Goal: Information Seeking & Learning: Learn about a topic

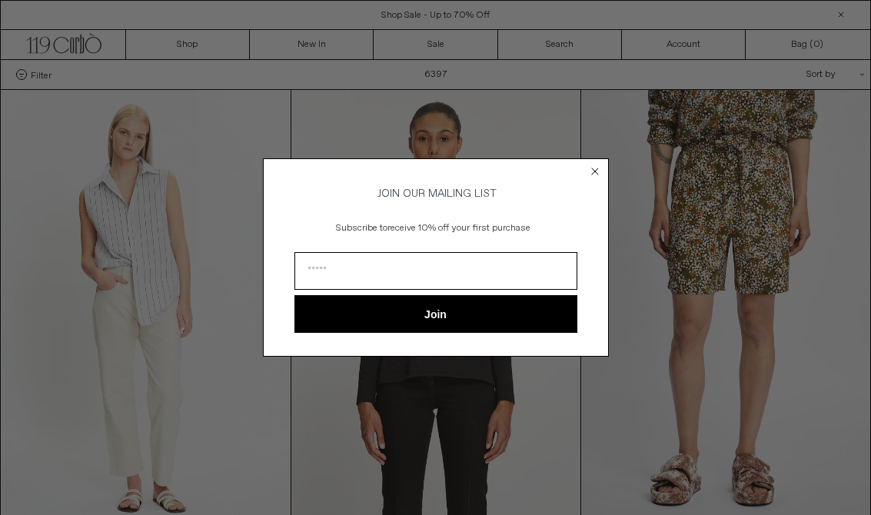
click at [592, 174] on circle "Close dialog" at bounding box center [595, 171] width 15 height 15
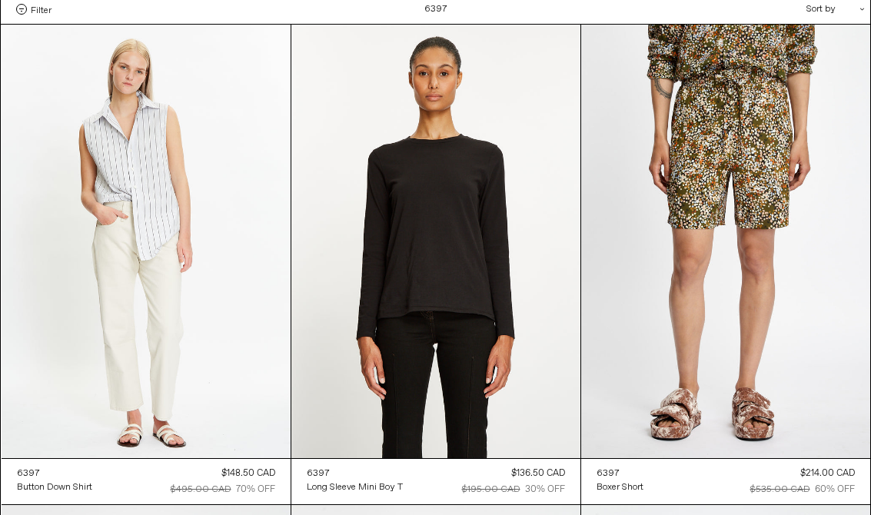
scroll to position [85, 0]
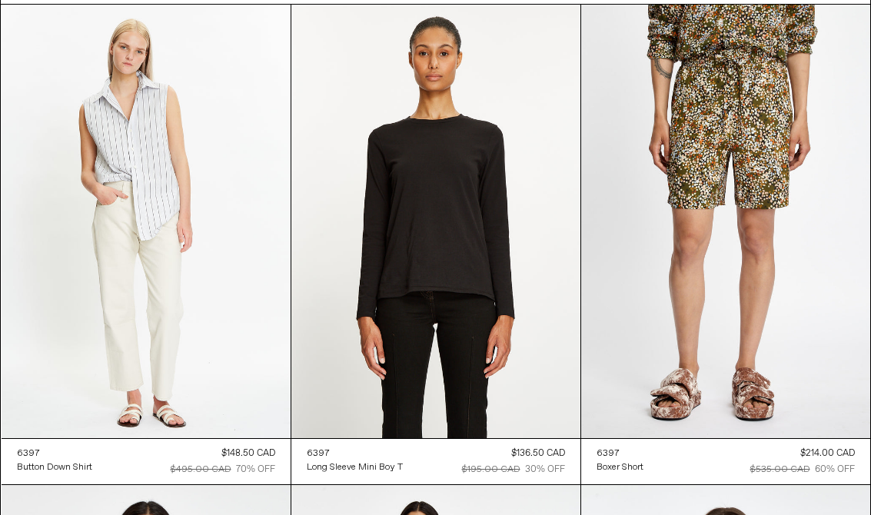
click at [474, 217] on at bounding box center [435, 222] width 289 height 434
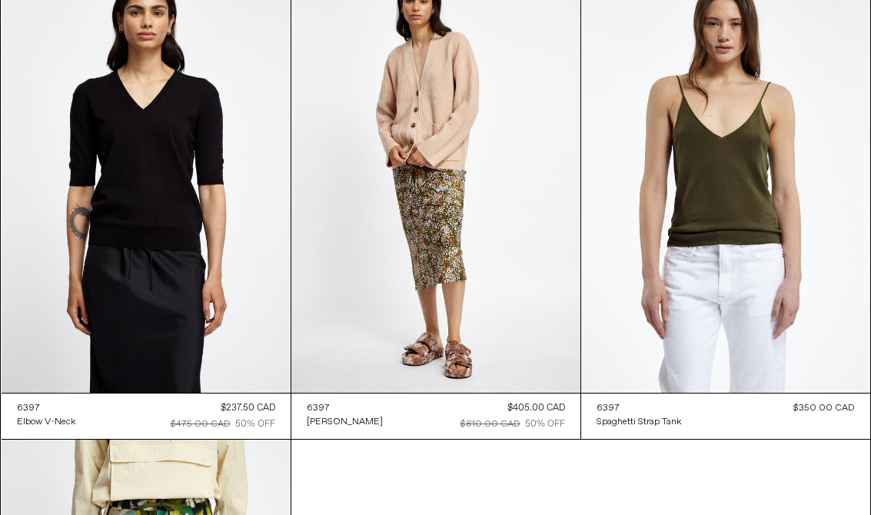
scroll to position [604, 0]
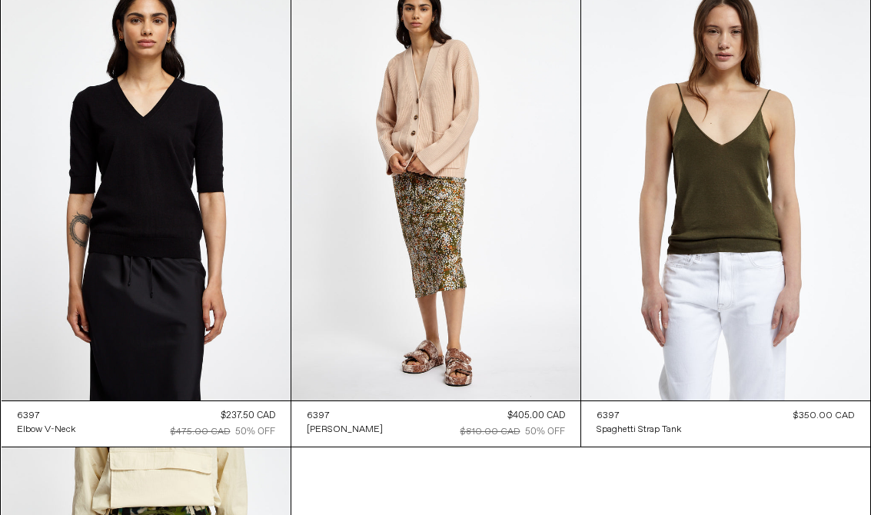
click at [122, 161] on at bounding box center [146, 184] width 289 height 434
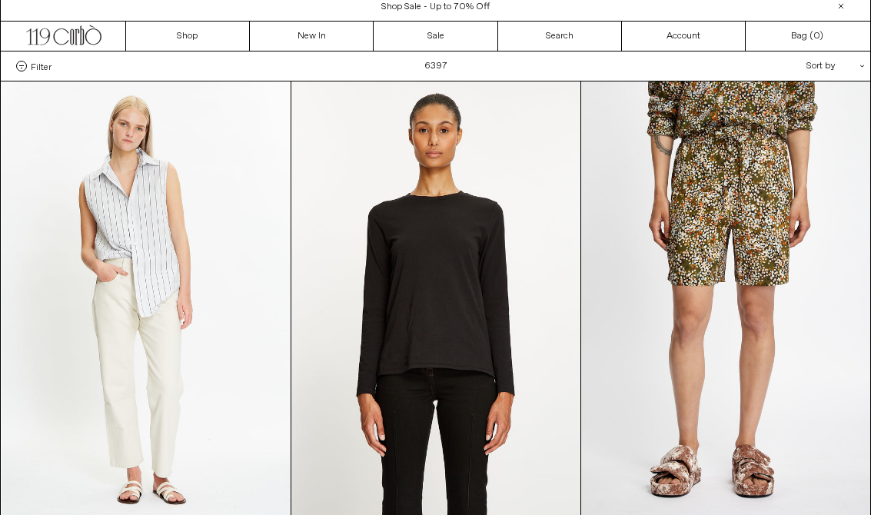
scroll to position [0, 0]
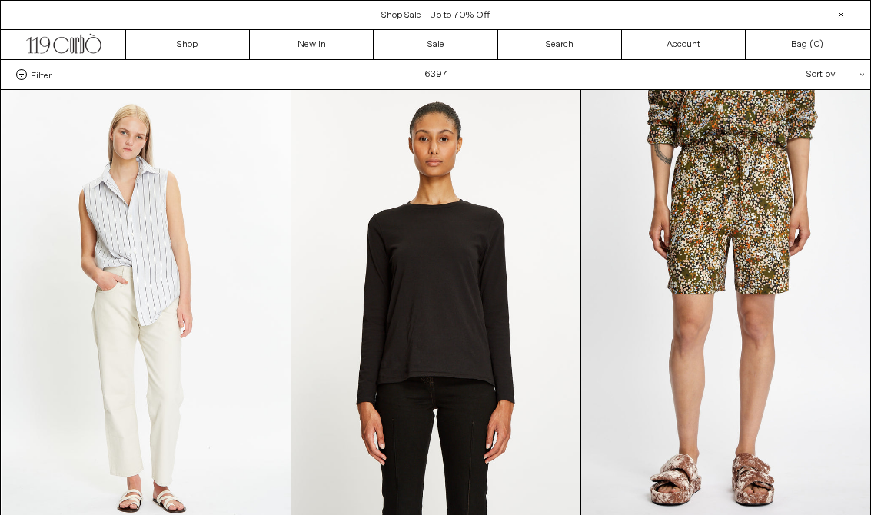
click at [55, 52] on icon ".cls-1, .cls-2 { fill: #231f20; stroke: #231f20; stroke-miterlimit: 10; stroke-…" at bounding box center [63, 42] width 75 height 22
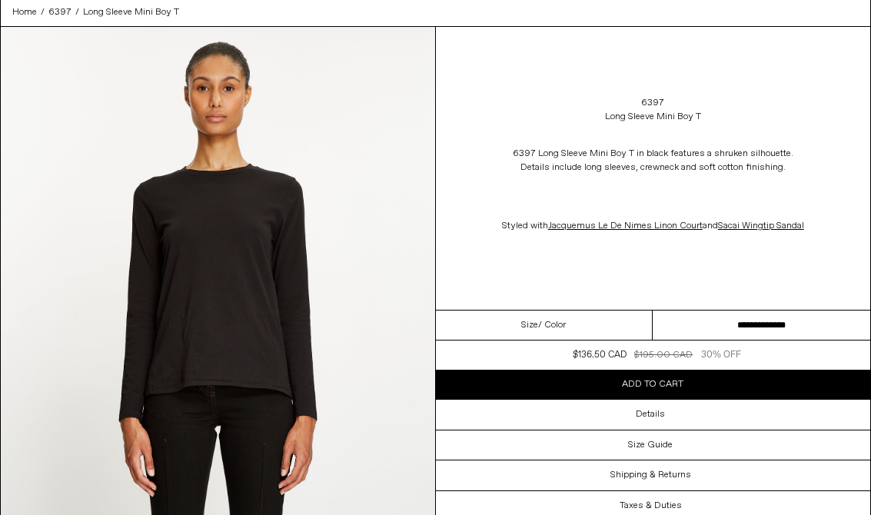
scroll to position [62, 0]
click at [737, 340] on select "**********" at bounding box center [762, 326] width 218 height 30
select select "**********"
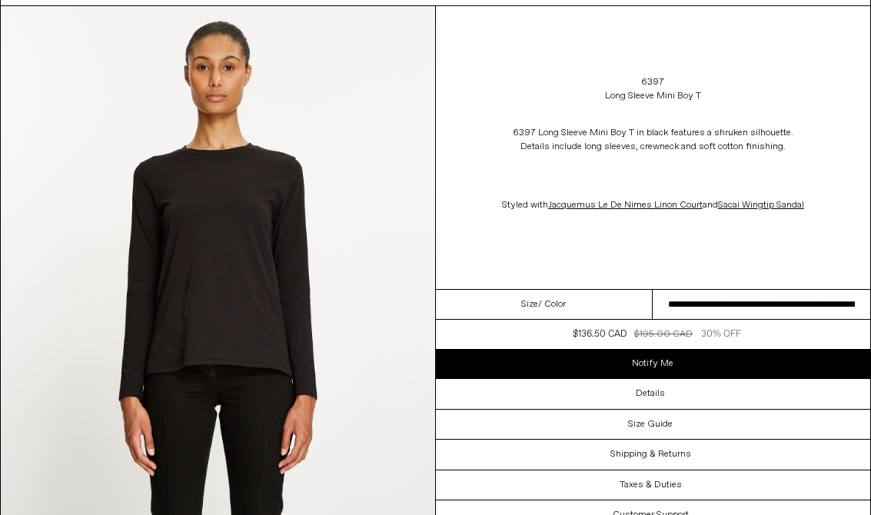
scroll to position [86, 0]
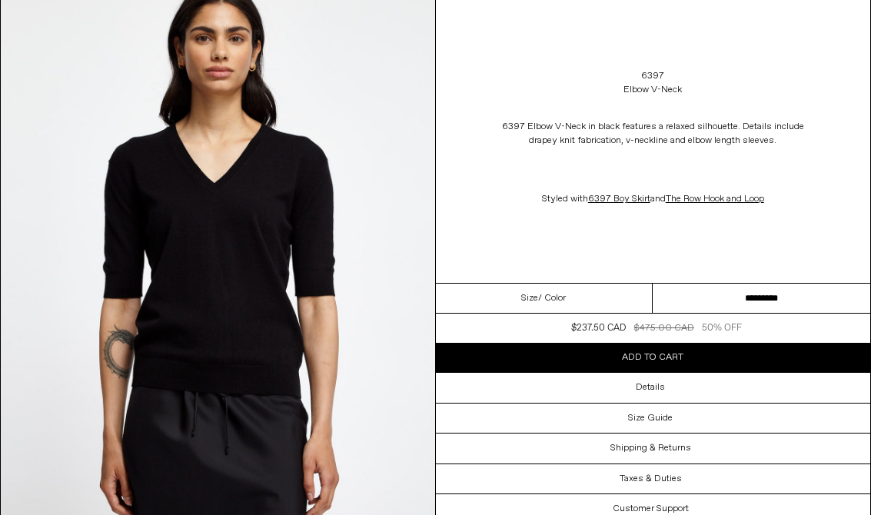
scroll to position [132, 0]
click at [730, 301] on select "**********" at bounding box center [762, 299] width 218 height 30
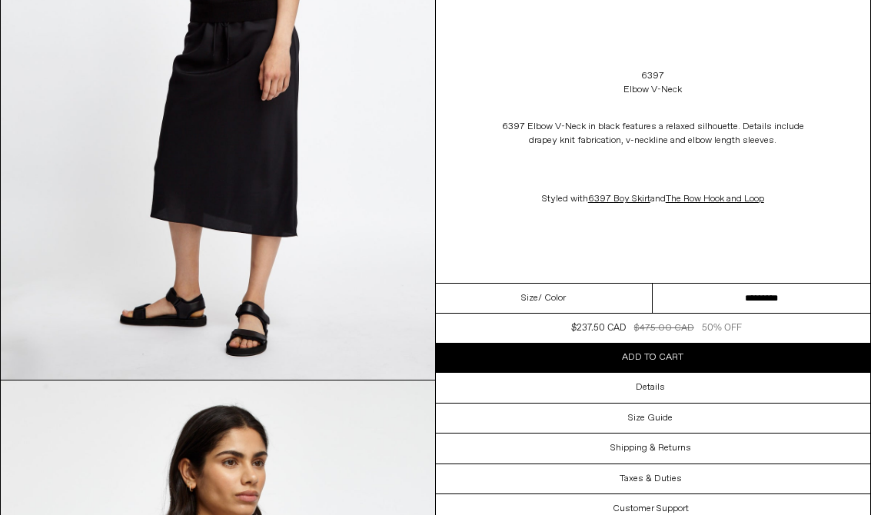
scroll to position [1013, 0]
click at [655, 393] on h3 "Details" at bounding box center [650, 387] width 29 height 11
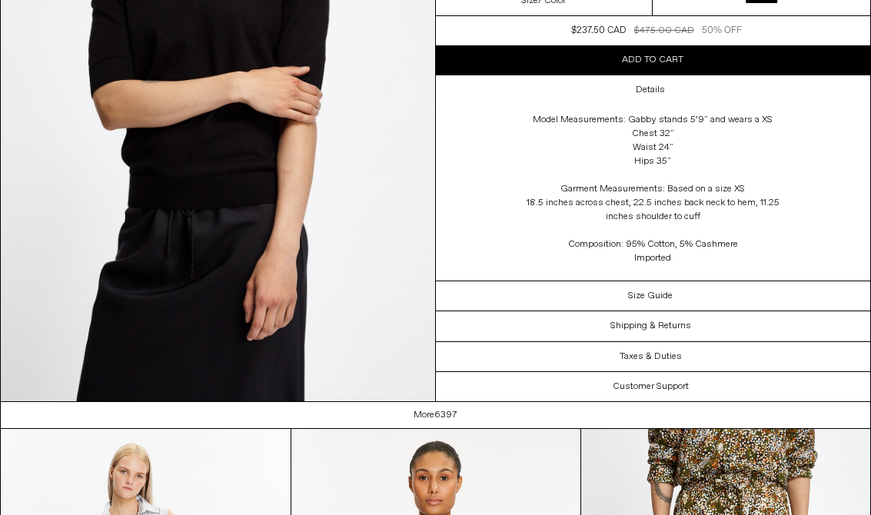
scroll to position [2948, 0]
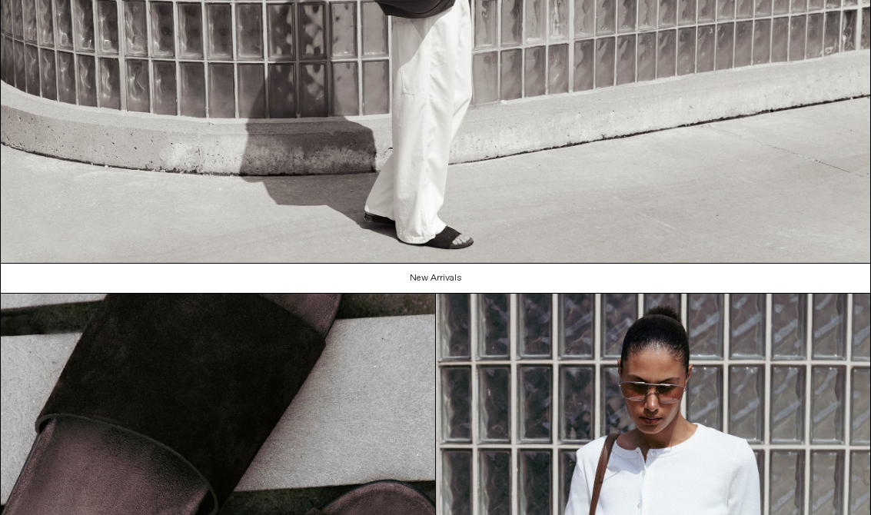
scroll to position [1331, 0]
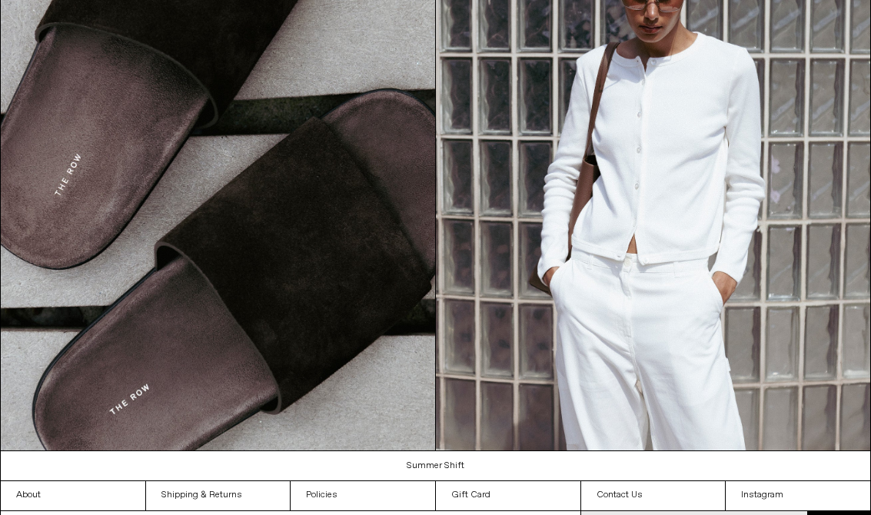
click at [224, 495] on link "Shipping & Returns" at bounding box center [218, 495] width 145 height 29
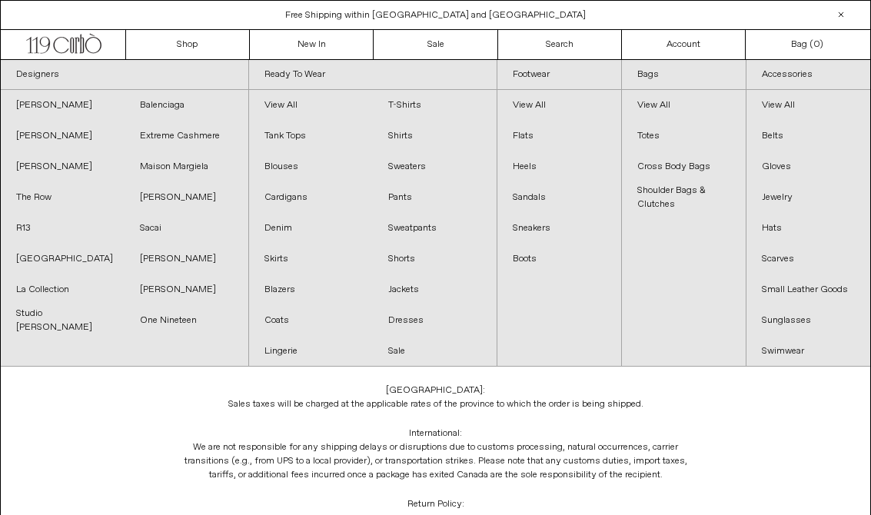
click at [443, 42] on link "Sale" at bounding box center [436, 44] width 124 height 29
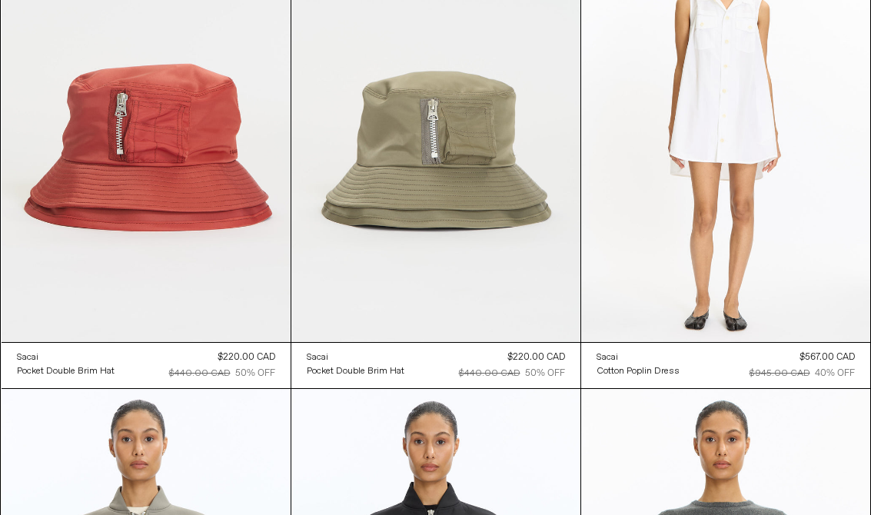
scroll to position [14121, 0]
click at [449, 138] on at bounding box center [435, 125] width 289 height 434
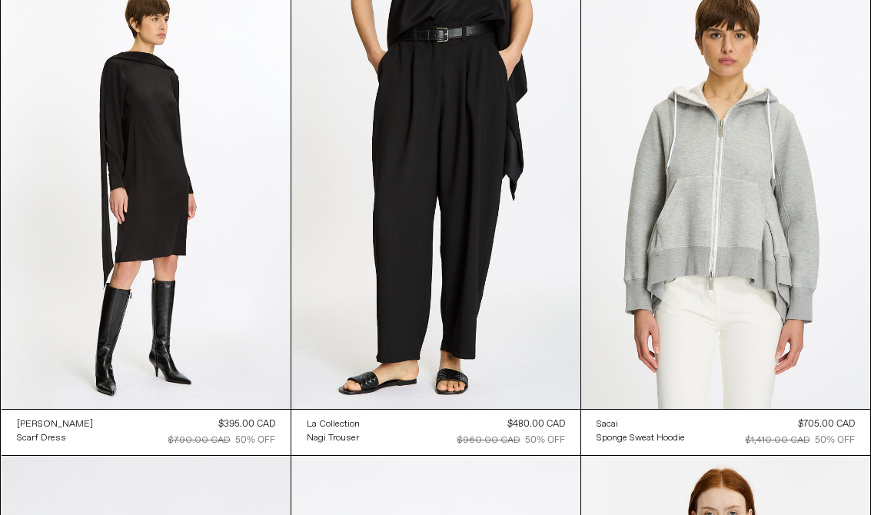
scroll to position [26566, 0]
click at [797, 281] on at bounding box center [725, 192] width 289 height 434
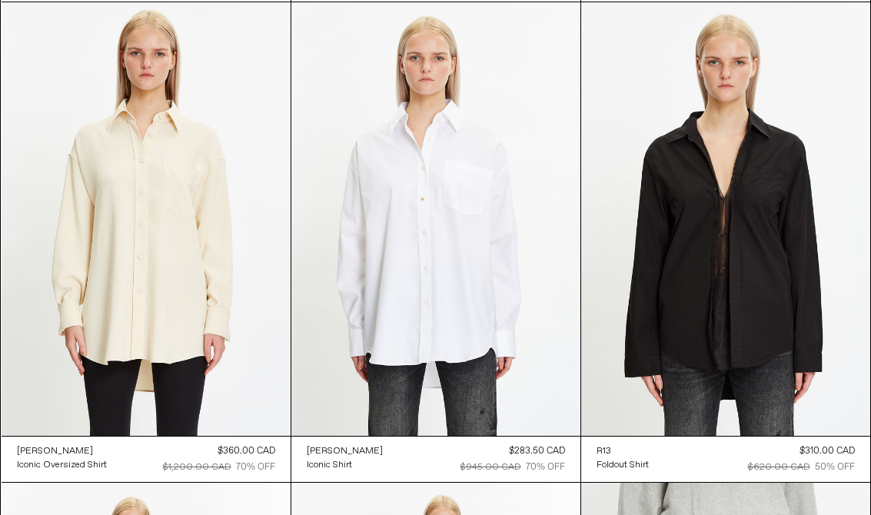
scroll to position [29444, 0]
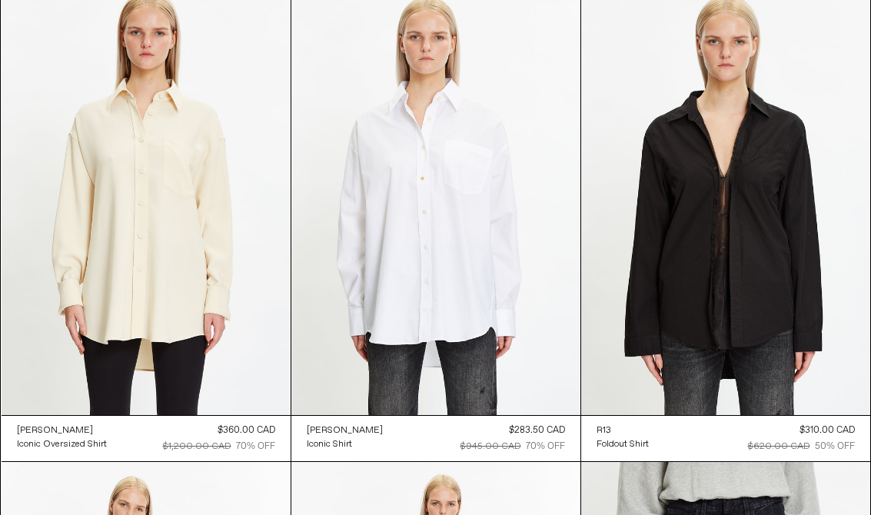
click at [405, 255] on at bounding box center [435, 199] width 289 height 434
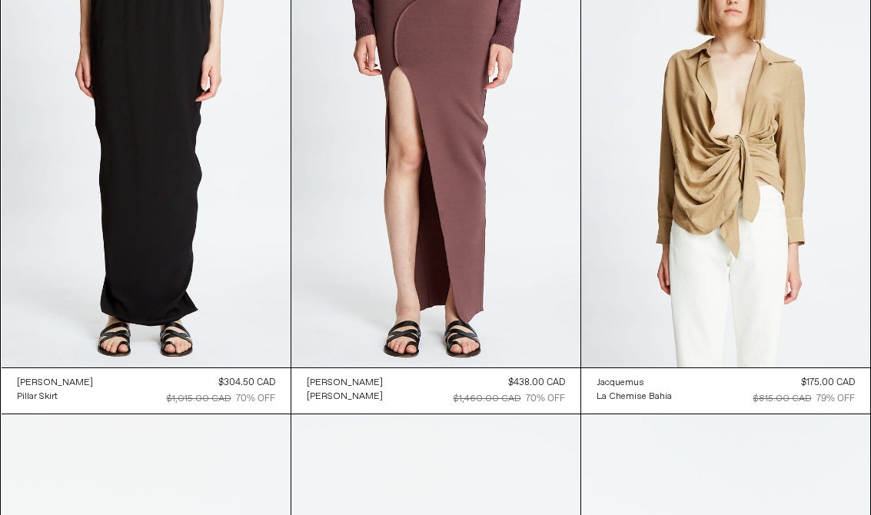
scroll to position [33350, 0]
click at [112, 77] on at bounding box center [146, 152] width 289 height 434
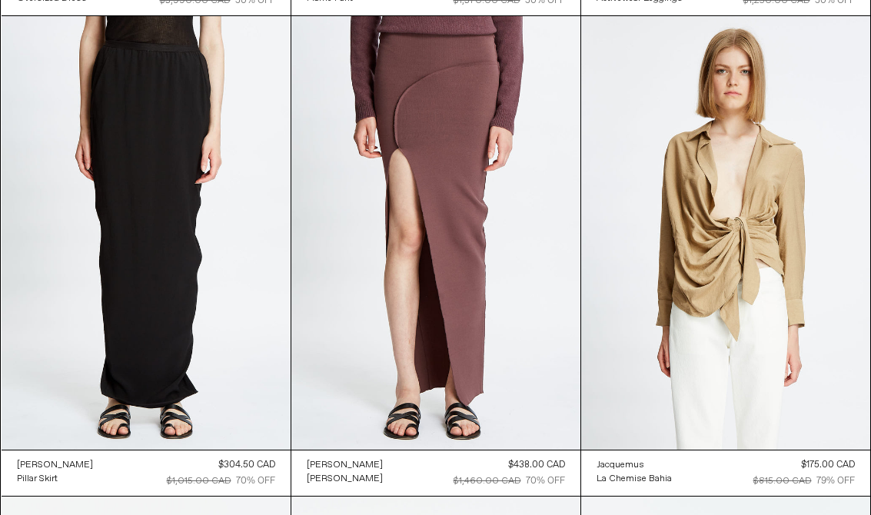
scroll to position [33268, 0]
click at [72, 215] on at bounding box center [146, 234] width 289 height 434
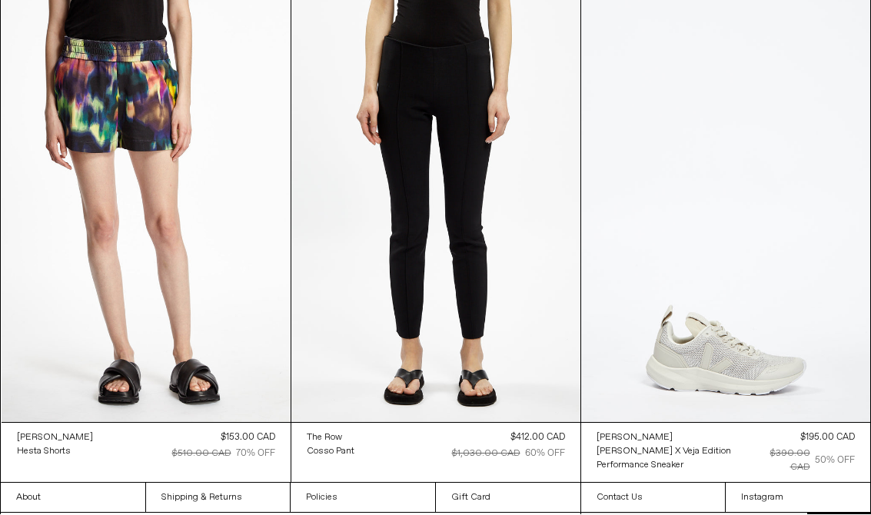
scroll to position [41950, 0]
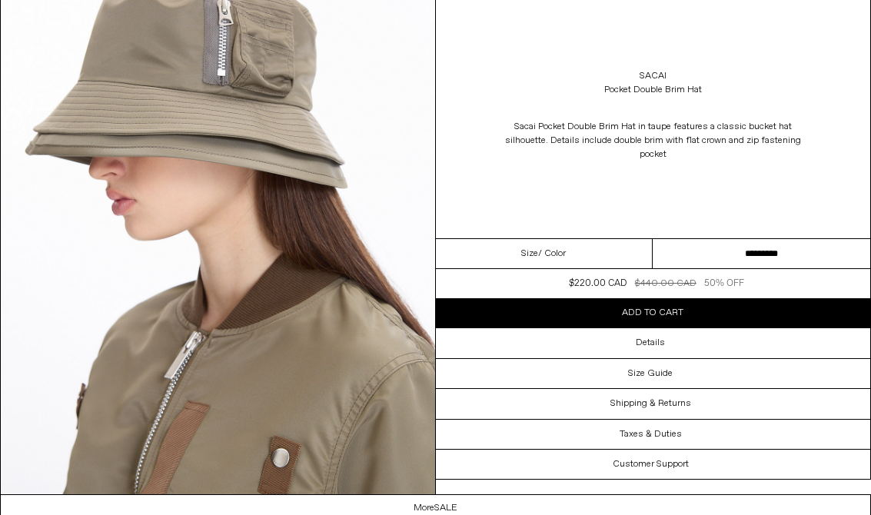
scroll to position [1769, 0]
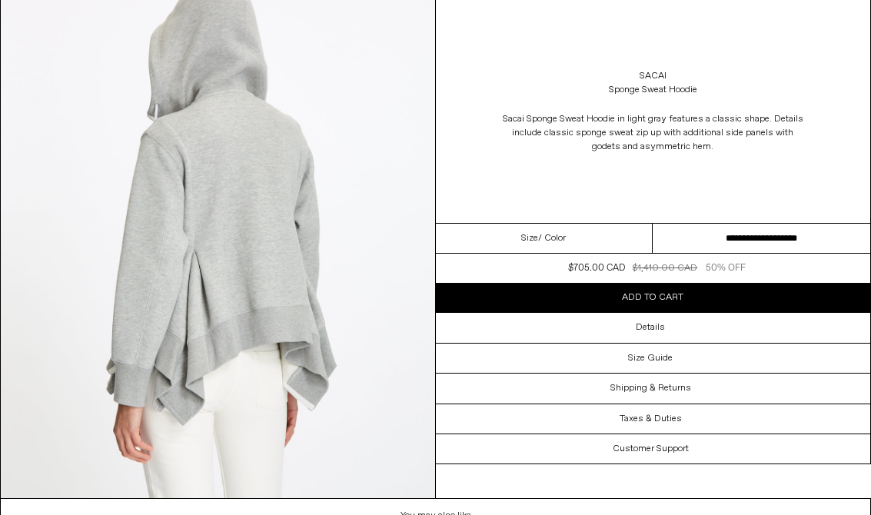
scroll to position [1788, 0]
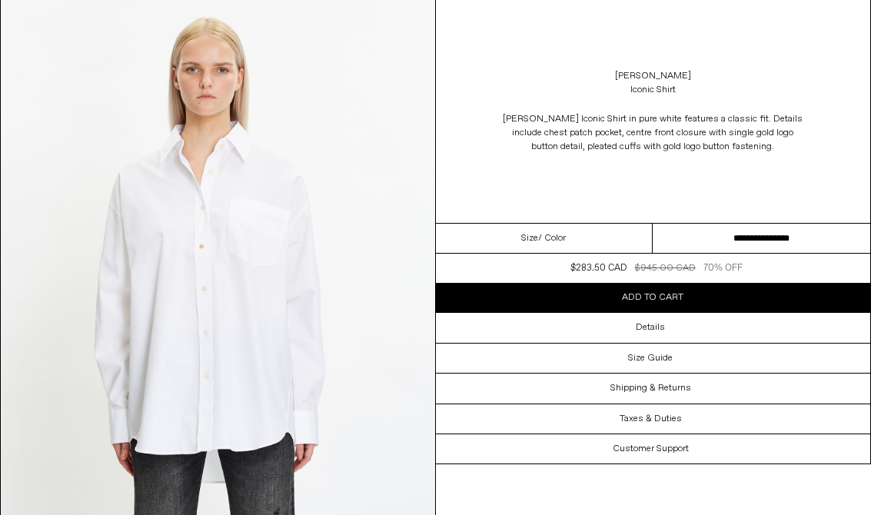
scroll to position [89, 0]
click at [676, 328] on div "Details" at bounding box center [653, 327] width 435 height 29
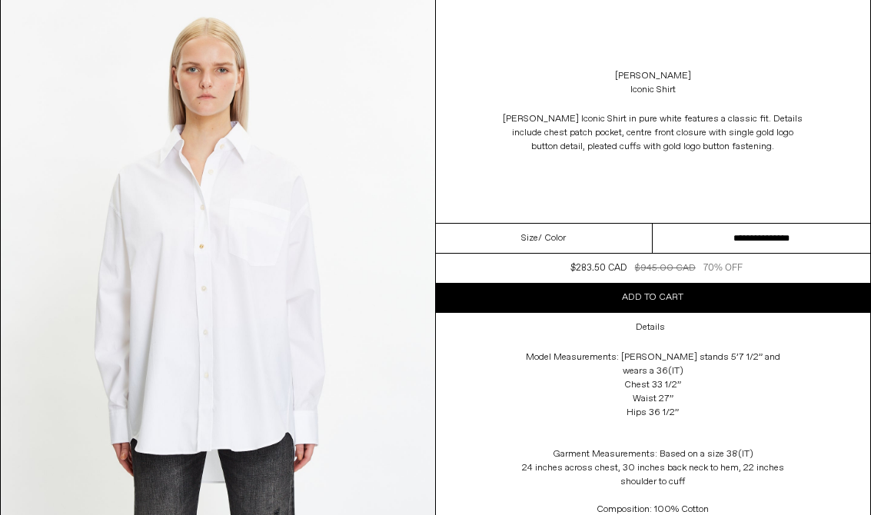
click at [751, 247] on select "**********" at bounding box center [762, 239] width 218 height 30
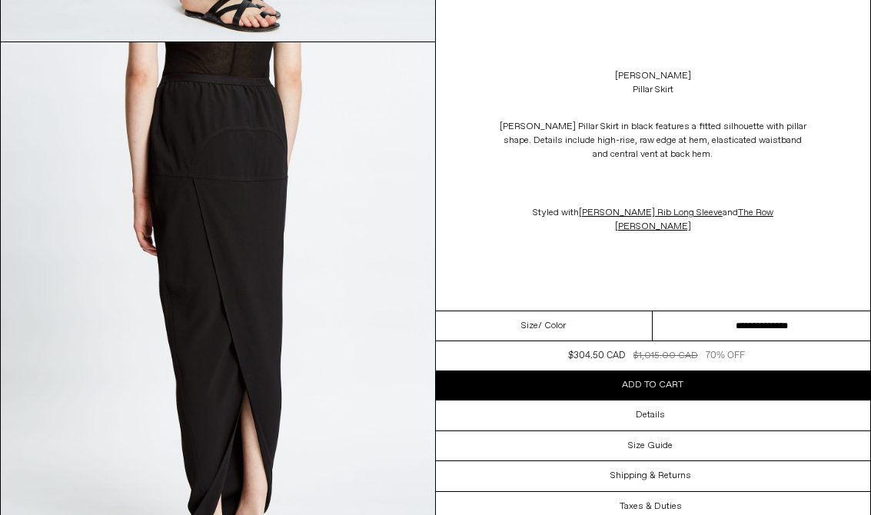
scroll to position [2221, 0]
click at [713, 316] on select "**********" at bounding box center [762, 326] width 218 height 30
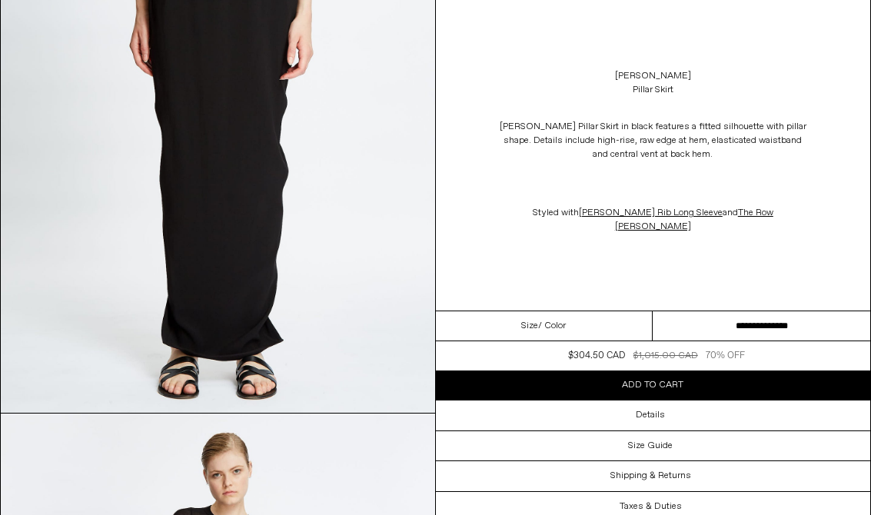
scroll to position [222, 0]
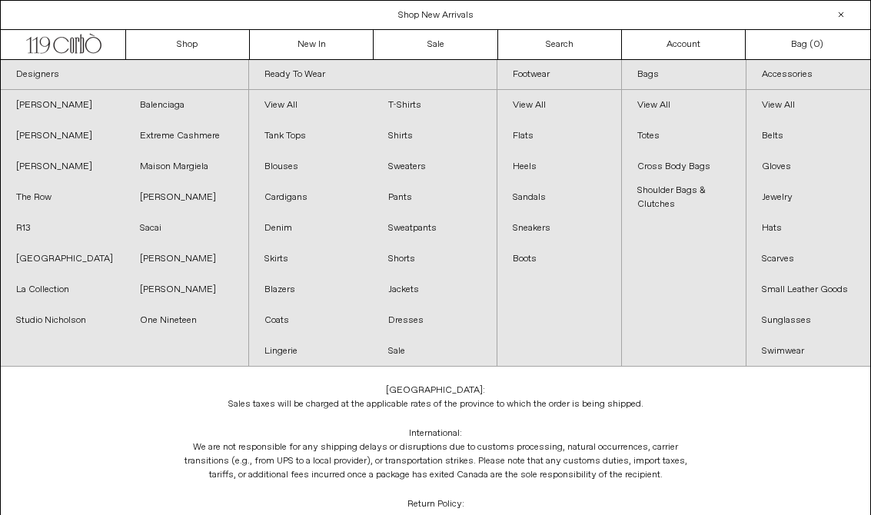
click at [540, 235] on link "Sneakers" at bounding box center [560, 228] width 124 height 31
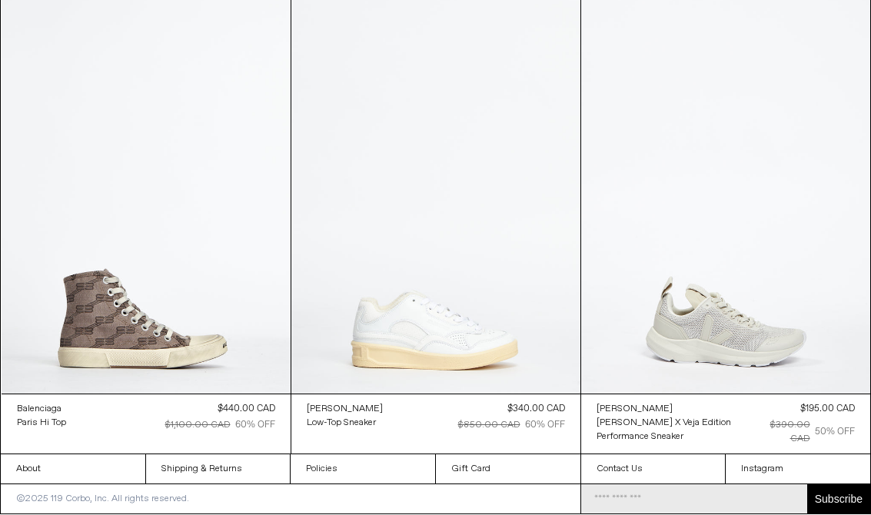
scroll to position [2050, 0]
